Goal: Task Accomplishment & Management: Use online tool/utility

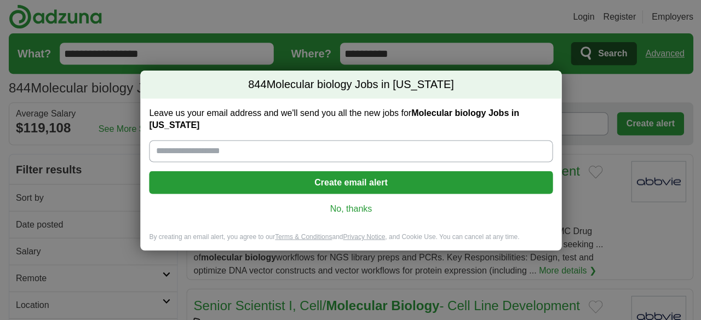
click at [352, 211] on link "No, thanks" at bounding box center [351, 209] width 386 height 12
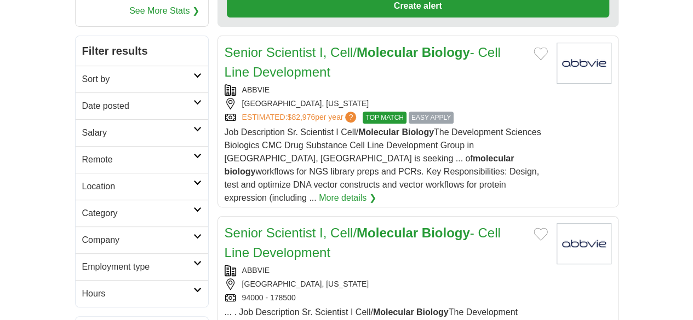
scroll to position [170, 0]
drag, startPoint x: 352, startPoint y: 211, endPoint x: 651, endPoint y: 251, distance: 301.7
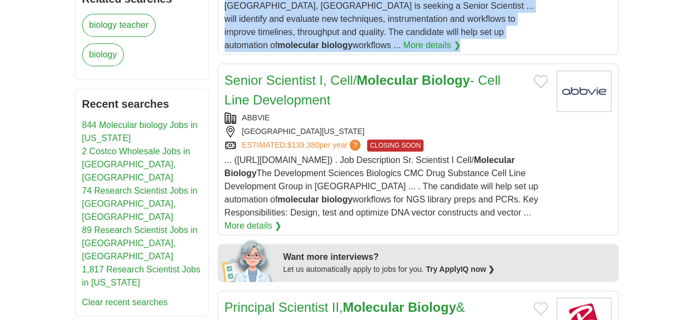
scroll to position [512, 0]
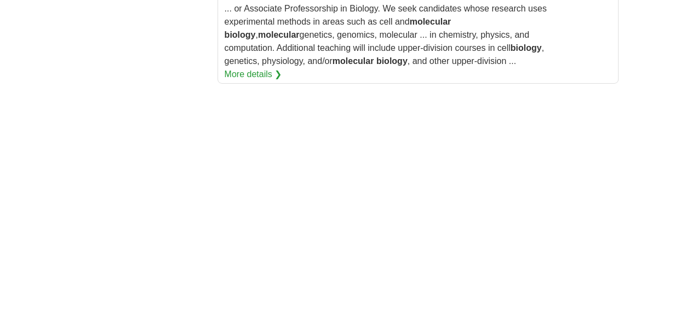
scroll to position [1965, 0]
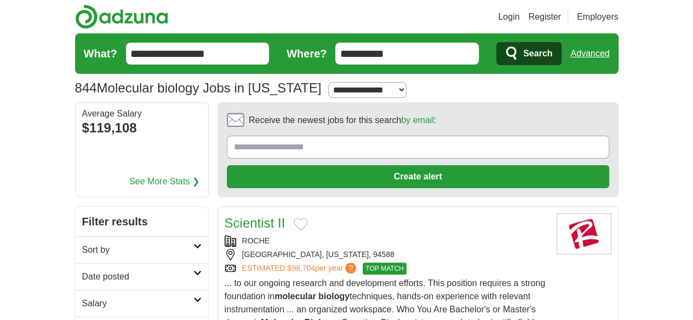
click at [228, 216] on link "Scientist II" at bounding box center [255, 223] width 61 height 15
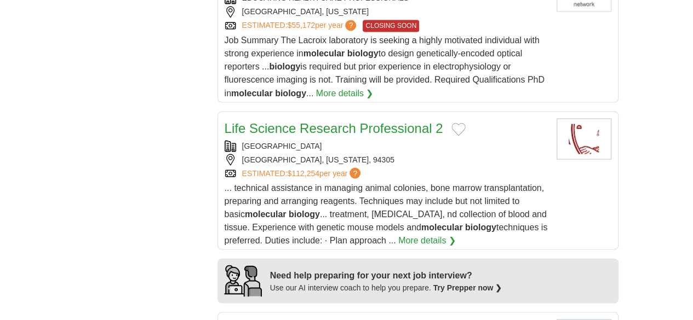
scroll to position [1055, 0]
